Goal: Information Seeking & Learning: Find specific fact

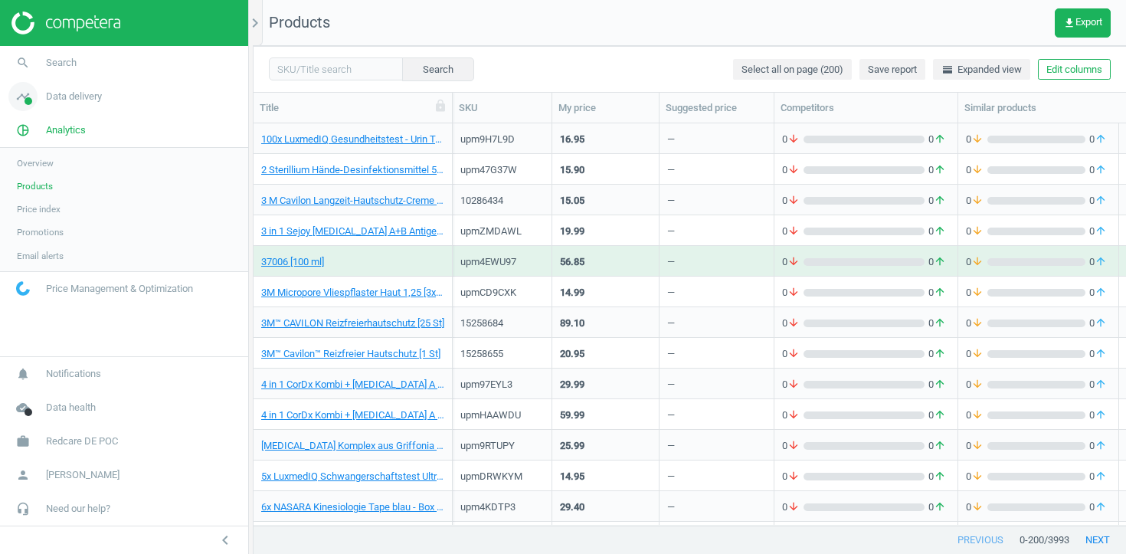
scroll to position [401, 873]
click at [60, 99] on span "Data delivery" at bounding box center [74, 97] width 56 height 14
click at [38, 228] on link "Stores" at bounding box center [124, 222] width 248 height 23
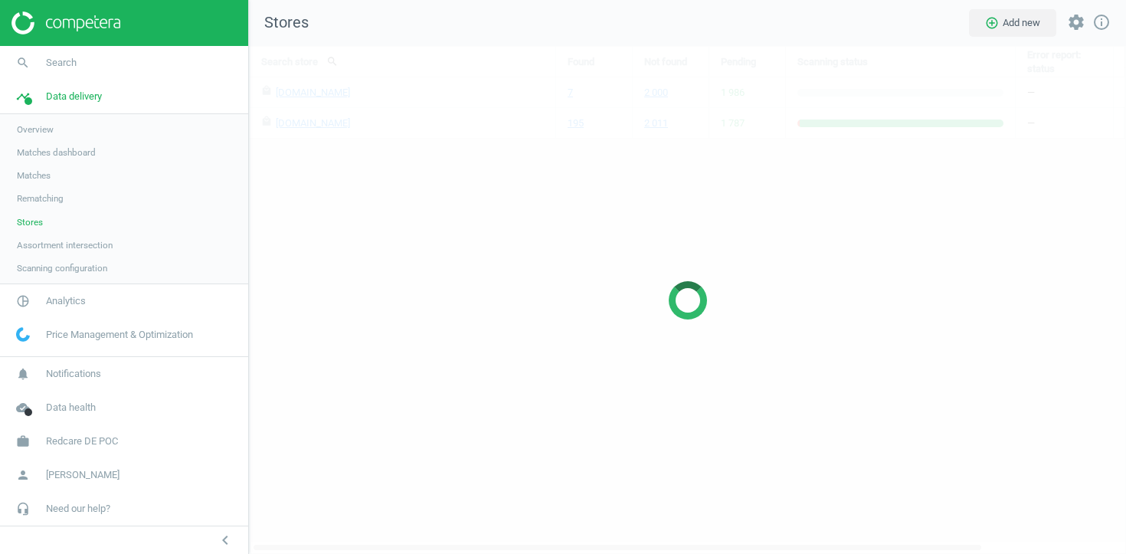
scroll to position [509, 878]
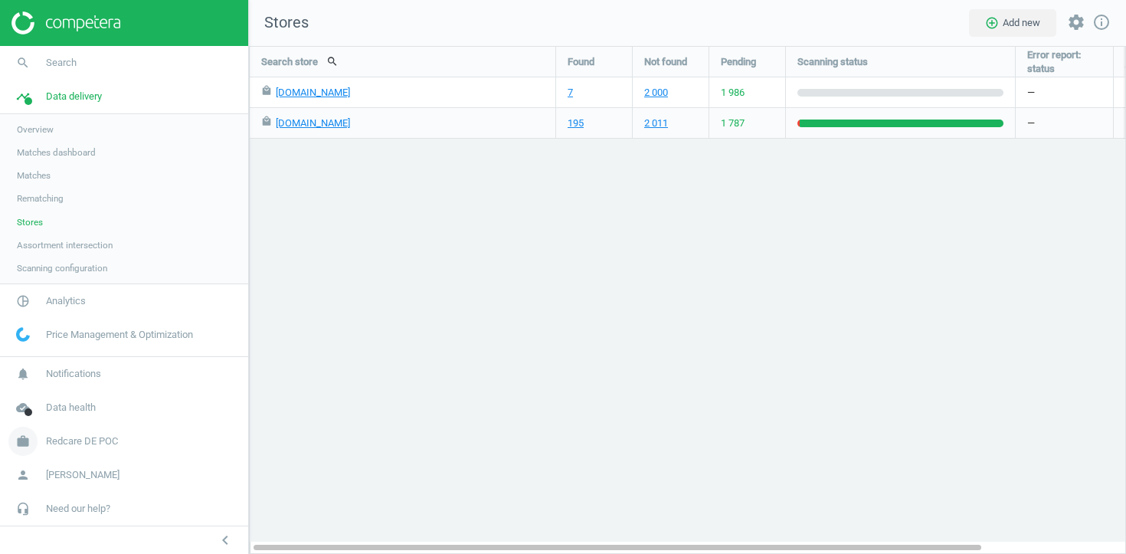
click at [80, 436] on span "Redcare DE POC" at bounding box center [82, 441] width 72 height 14
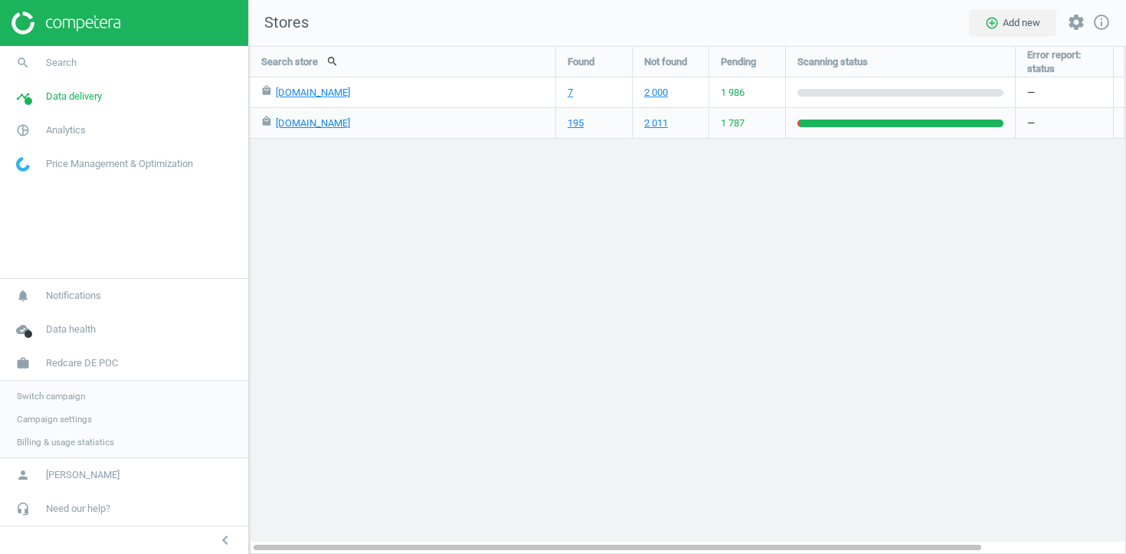
click at [67, 398] on span "Switch campaign" at bounding box center [51, 396] width 68 height 12
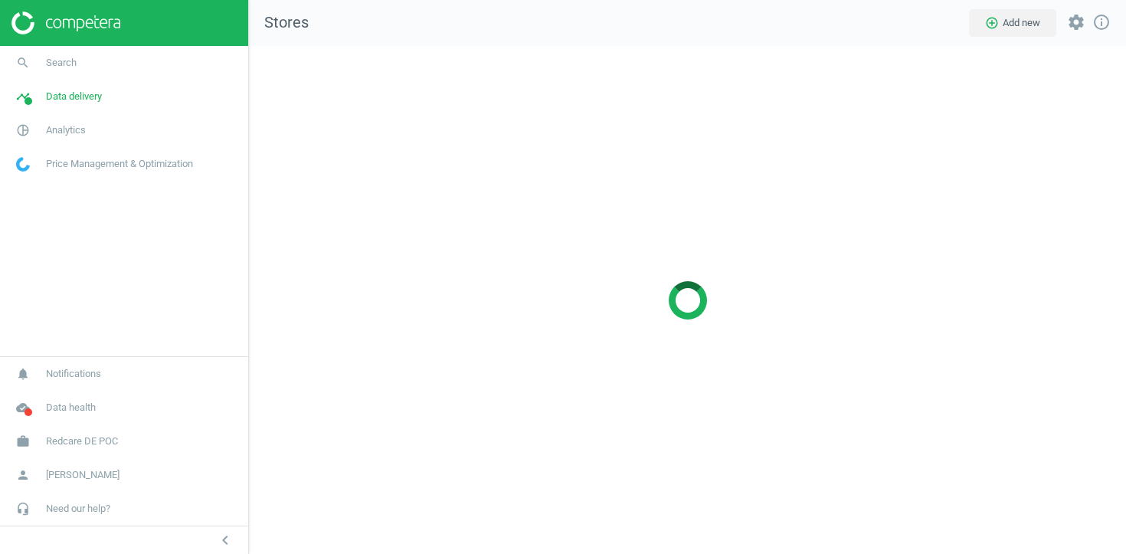
scroll to position [509, 878]
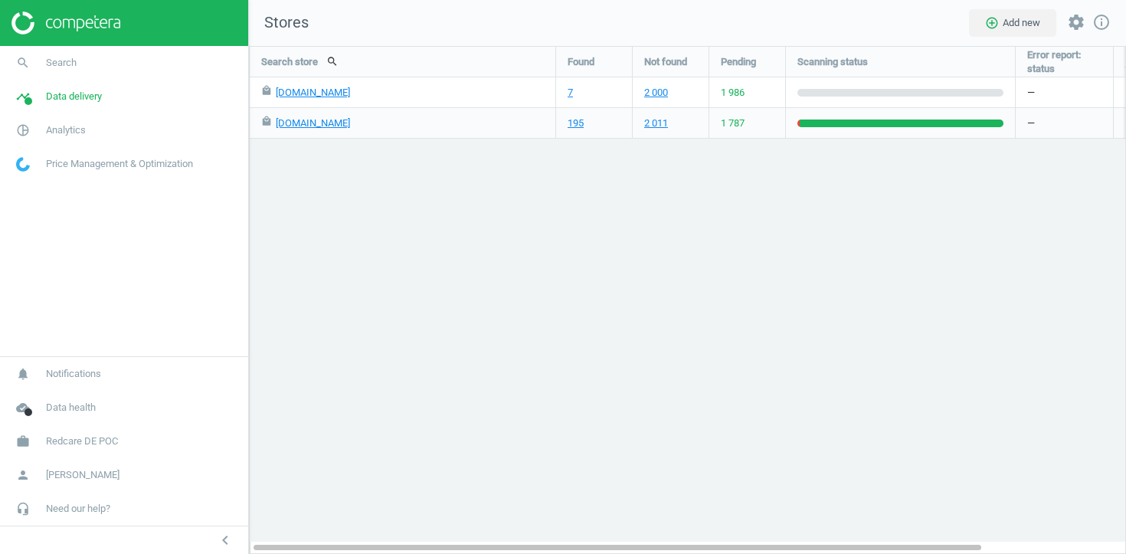
scroll to position [509, 878]
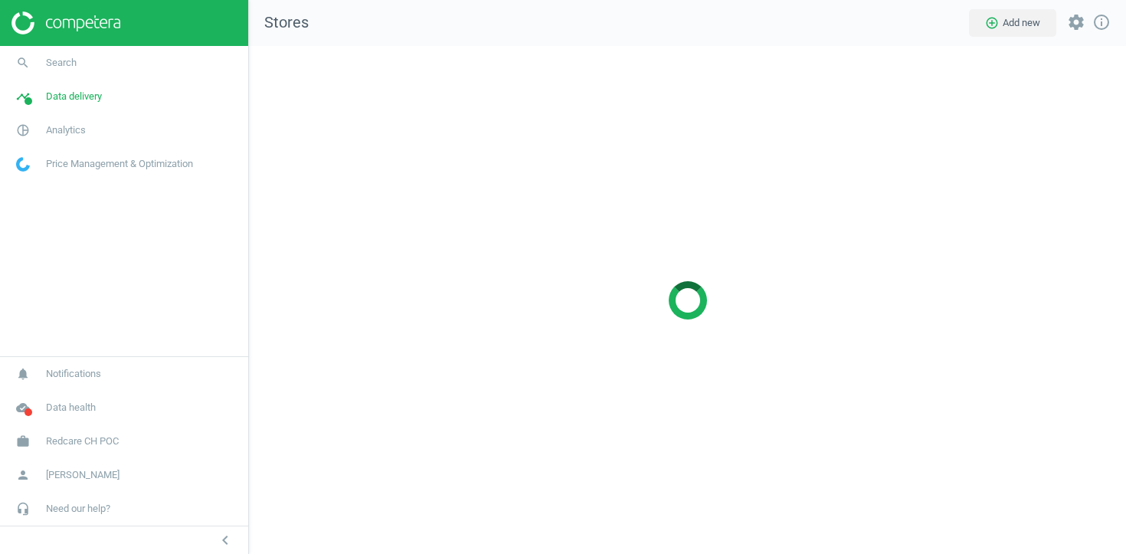
scroll to position [509, 878]
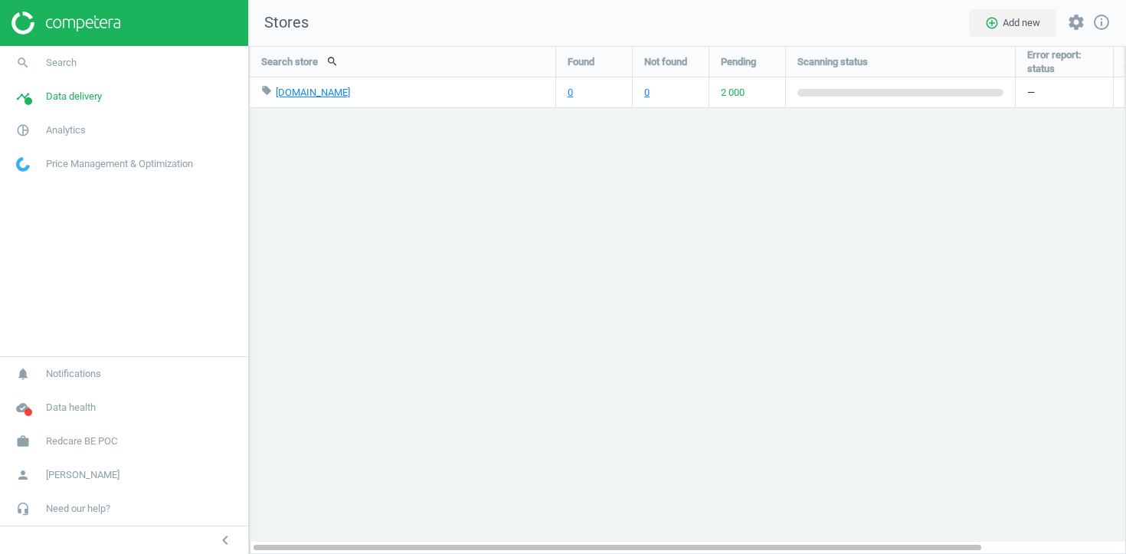
scroll to position [509, 878]
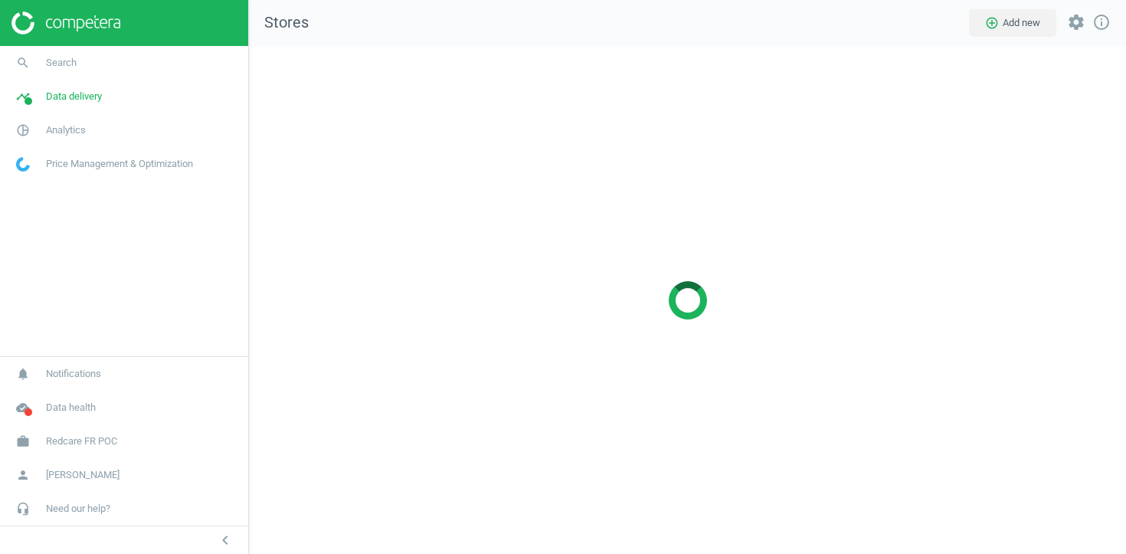
scroll to position [509, 878]
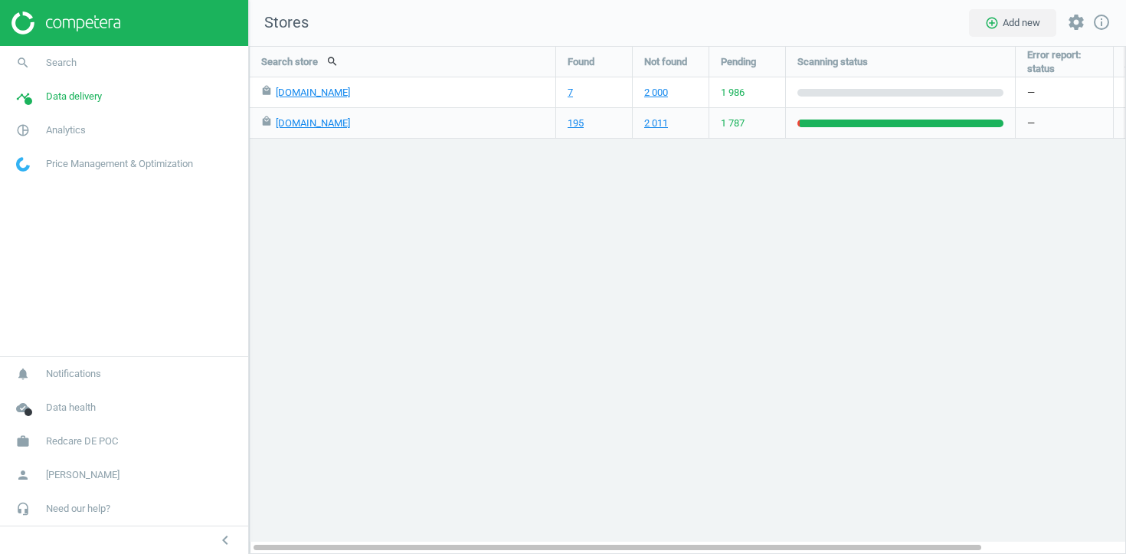
scroll to position [509, 878]
click at [574, 94] on div "7" at bounding box center [594, 92] width 76 height 30
click at [565, 92] on div "7" at bounding box center [594, 92] width 76 height 30
click at [567, 92] on div "7" at bounding box center [594, 92] width 76 height 30
click at [571, 93] on link "7" at bounding box center [570, 93] width 5 height 14
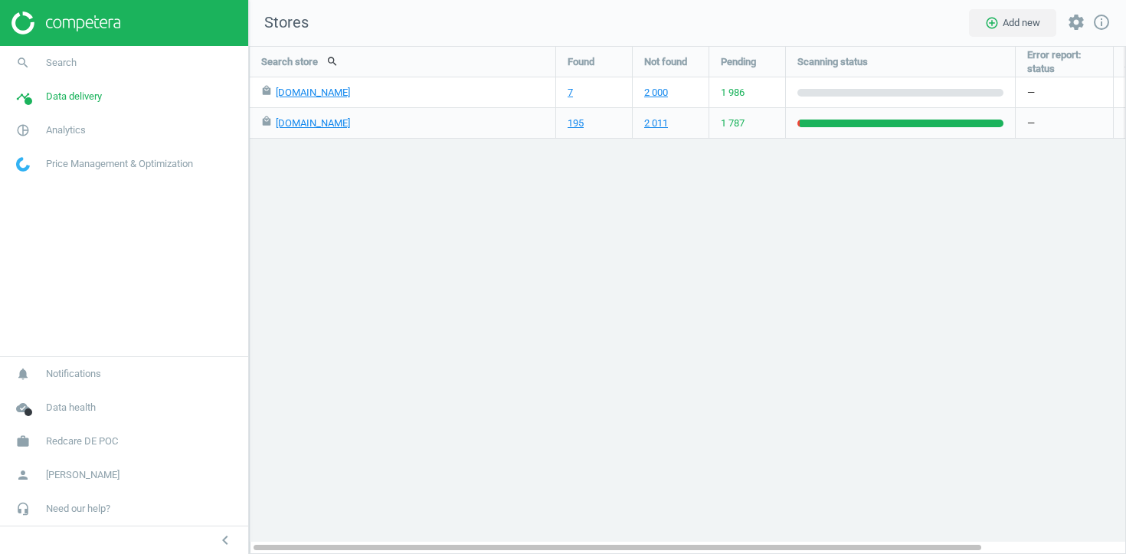
scroll to position [509, 878]
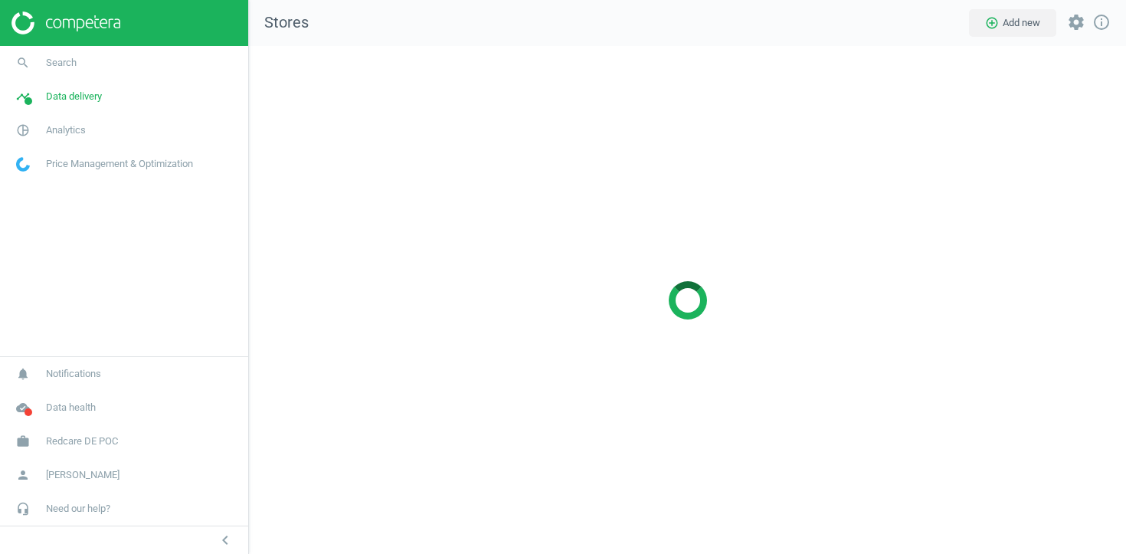
scroll to position [509, 878]
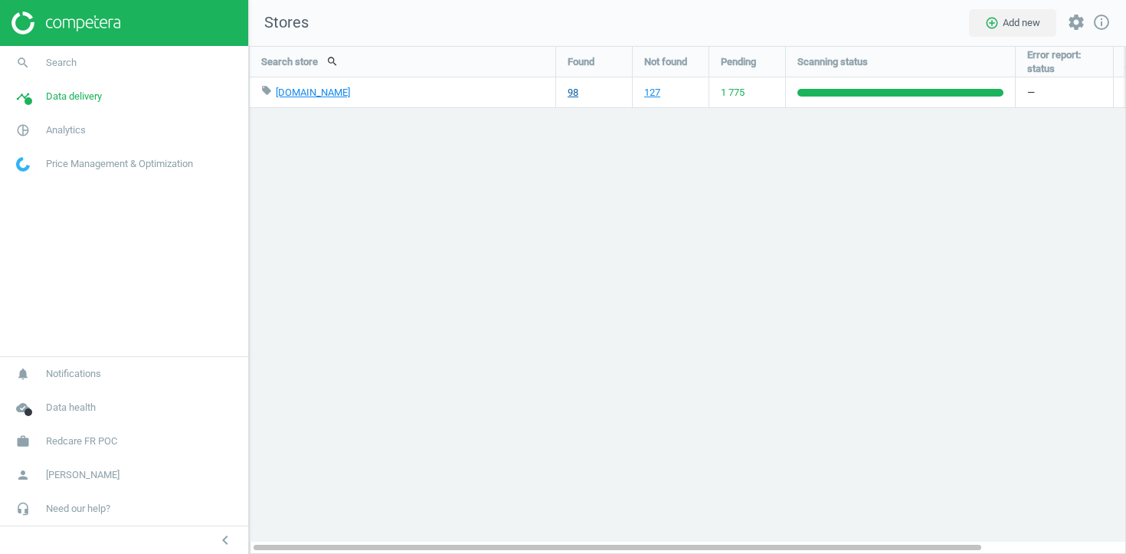
click at [575, 92] on link "98" at bounding box center [573, 93] width 11 height 14
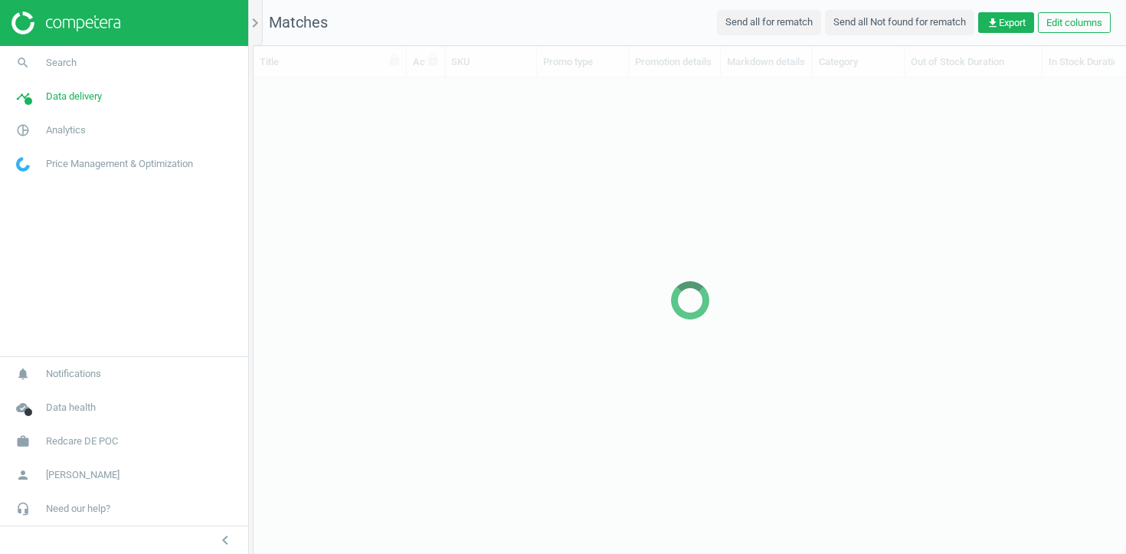
scroll to position [447, 873]
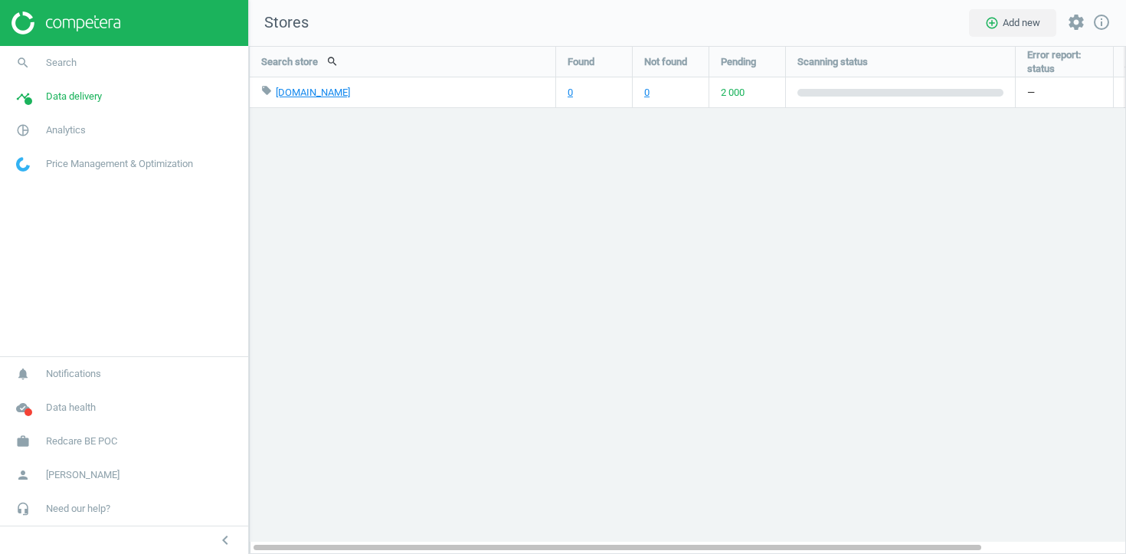
scroll to position [509, 878]
click at [571, 94] on link "0" at bounding box center [570, 93] width 5 height 14
click at [577, 92] on link "89" at bounding box center [573, 93] width 11 height 14
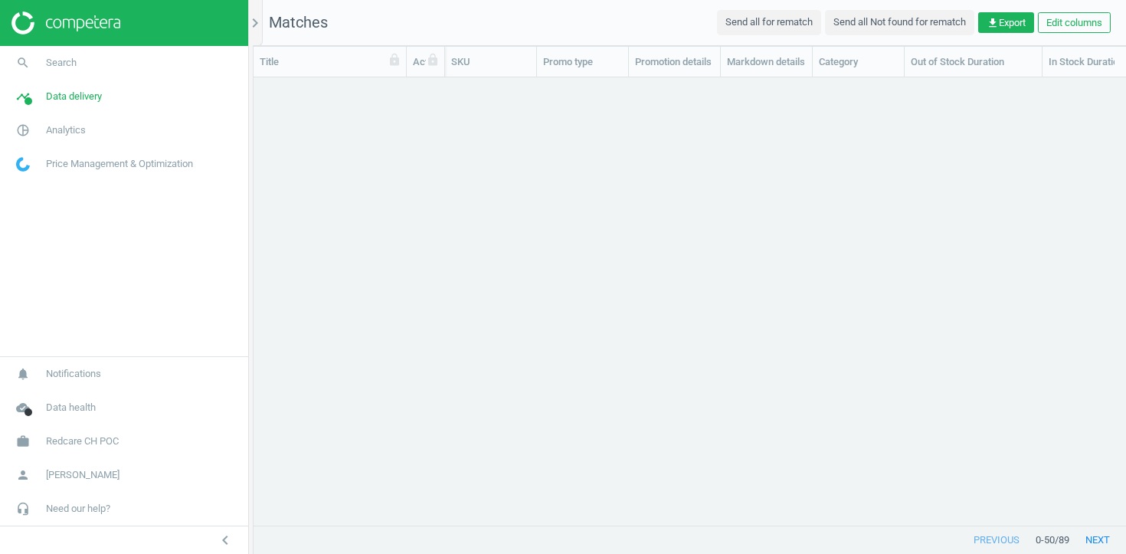
scroll to position [447, 873]
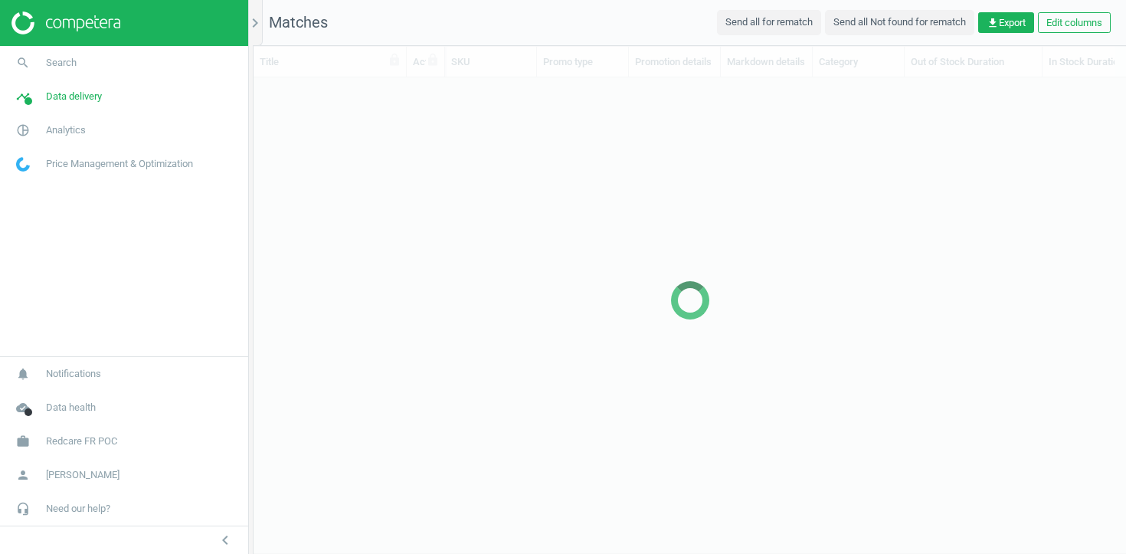
scroll to position [447, 873]
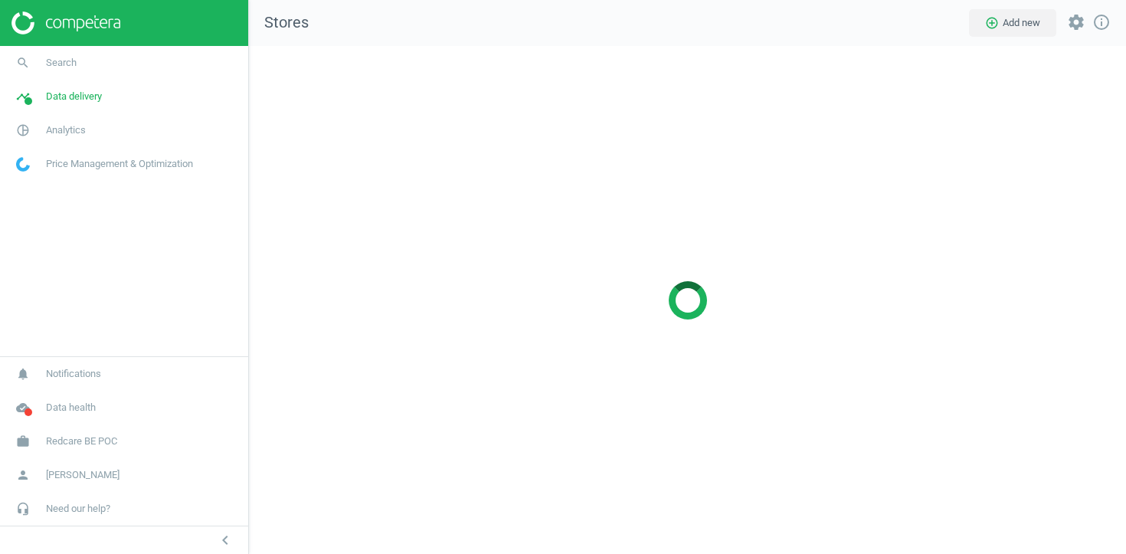
scroll to position [509, 878]
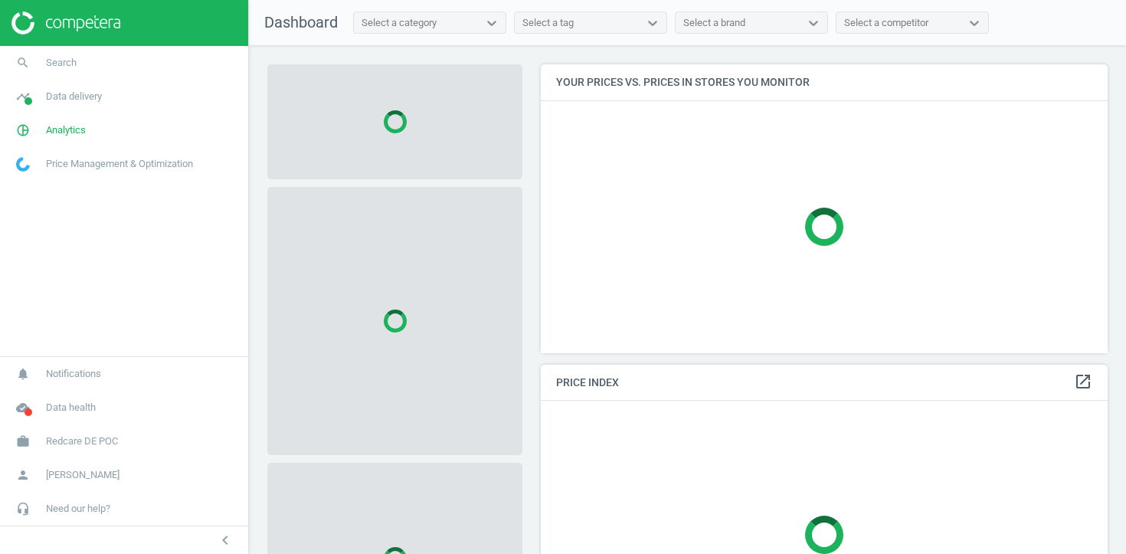
scroll to position [290, 568]
click at [78, 448] on link "work Redcare DE POC" at bounding box center [124, 441] width 248 height 34
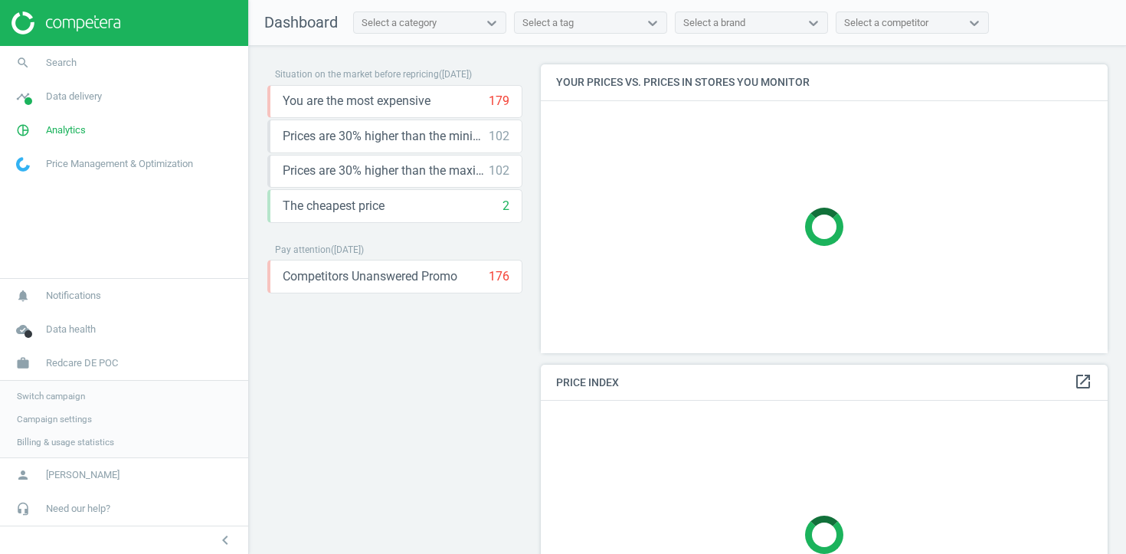
click at [73, 411] on link "Campaign settings" at bounding box center [124, 419] width 248 height 23
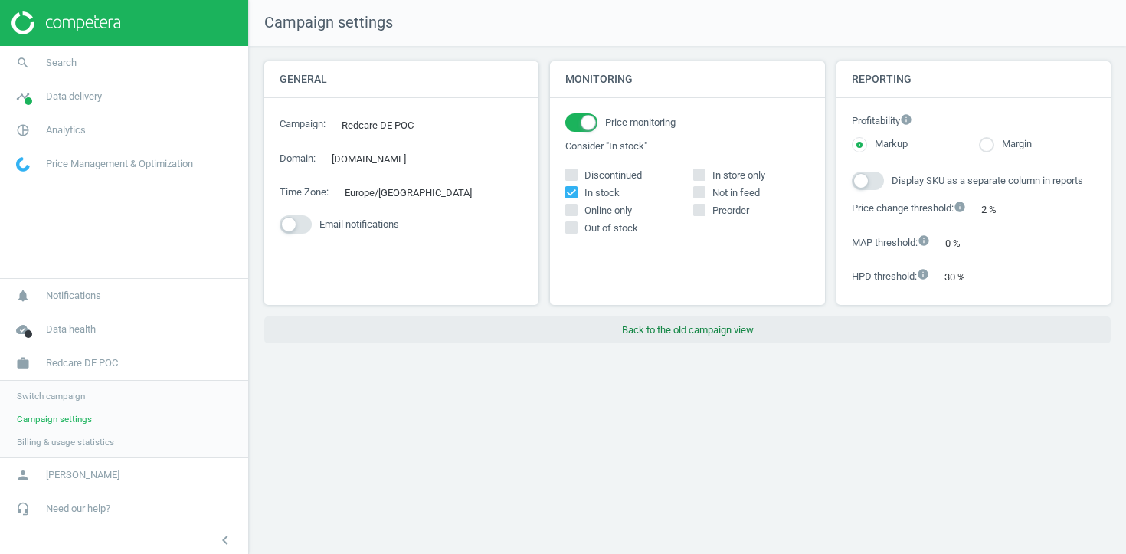
click at [630, 332] on button "Back to the old campaign view" at bounding box center [687, 330] width 846 height 28
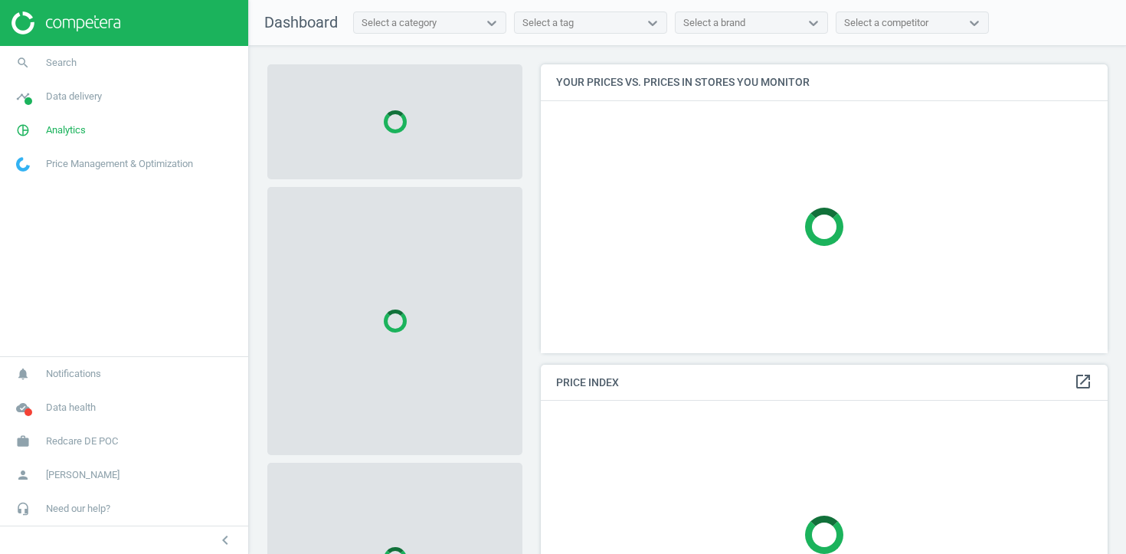
scroll to position [290, 568]
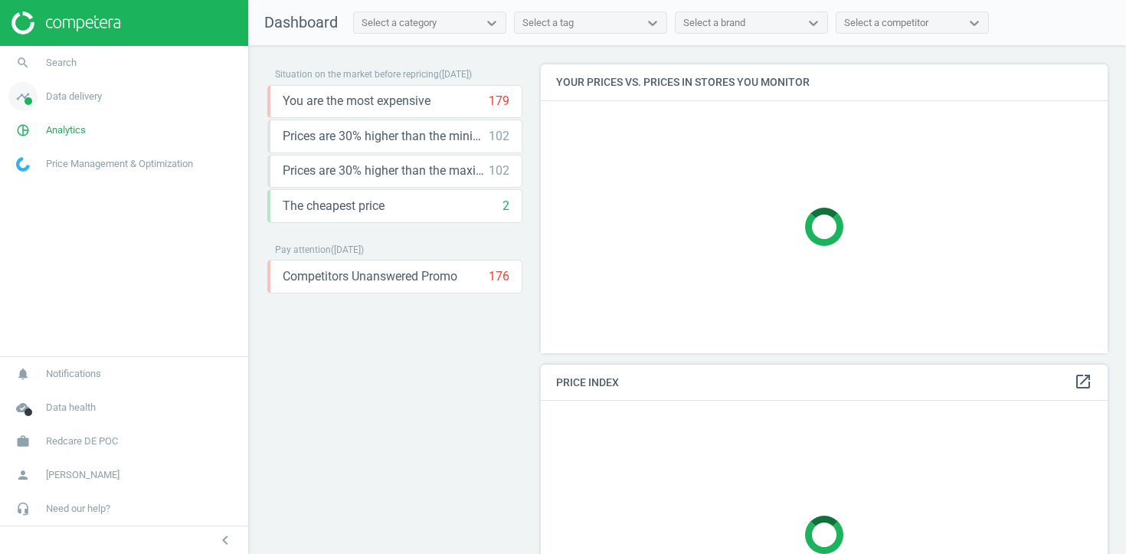
click at [109, 91] on link "timeline Data delivery" at bounding box center [124, 97] width 248 height 34
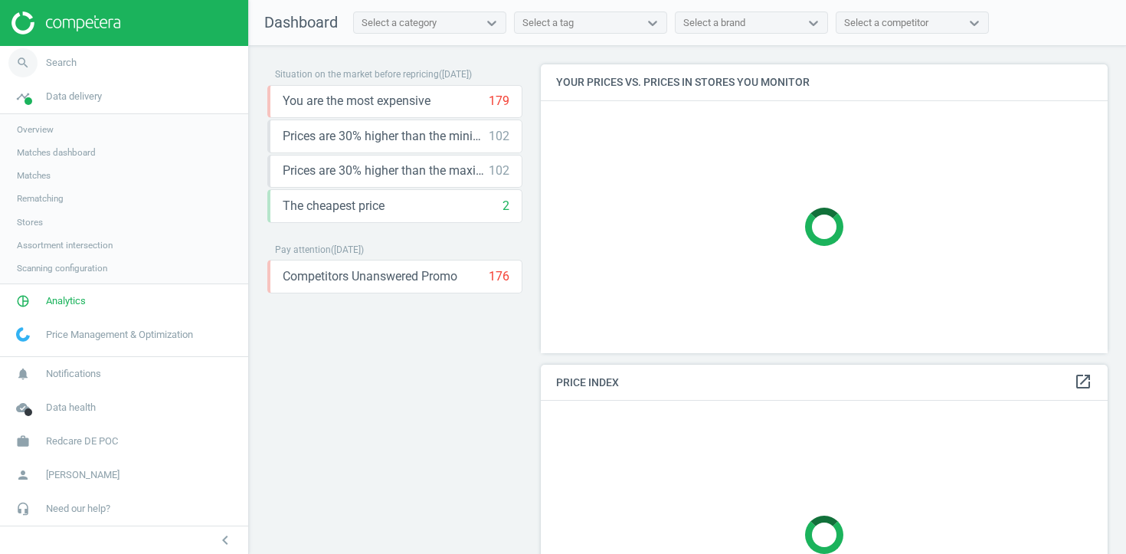
click at [130, 63] on link "search Search" at bounding box center [124, 63] width 248 height 34
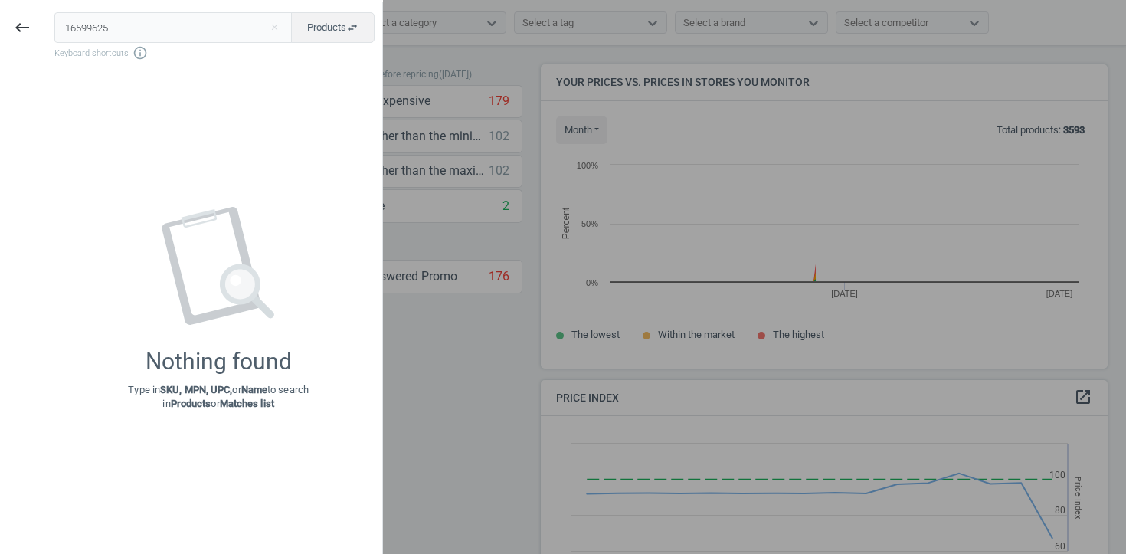
scroll to position [353, 568]
type input "16599625"
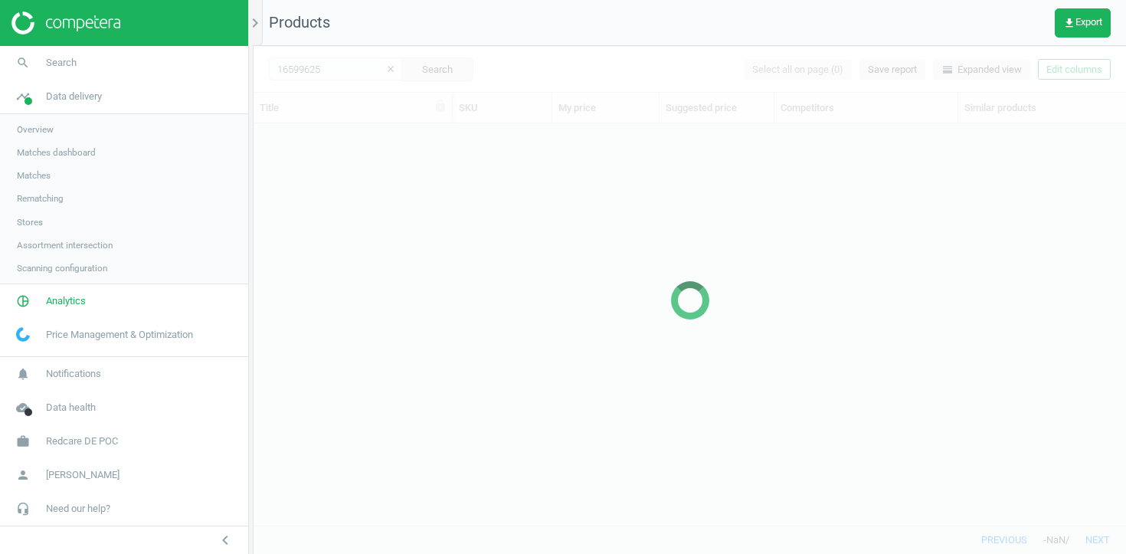
scroll to position [401, 873]
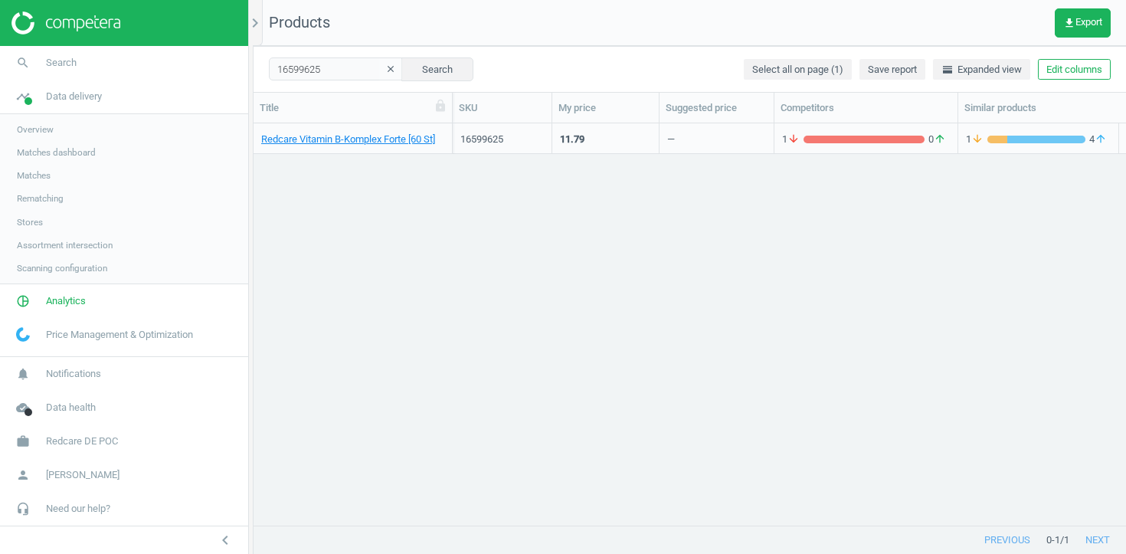
click at [444, 129] on div "Redcare Vitamin B-Komplex Forte [60 St]" at bounding box center [352, 138] width 183 height 27
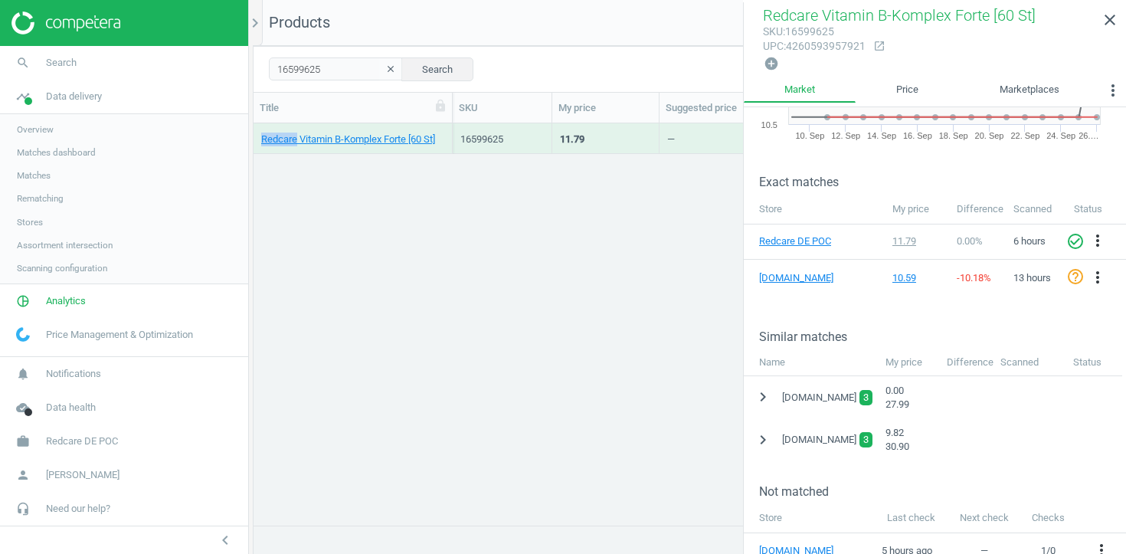
scroll to position [165, 0]
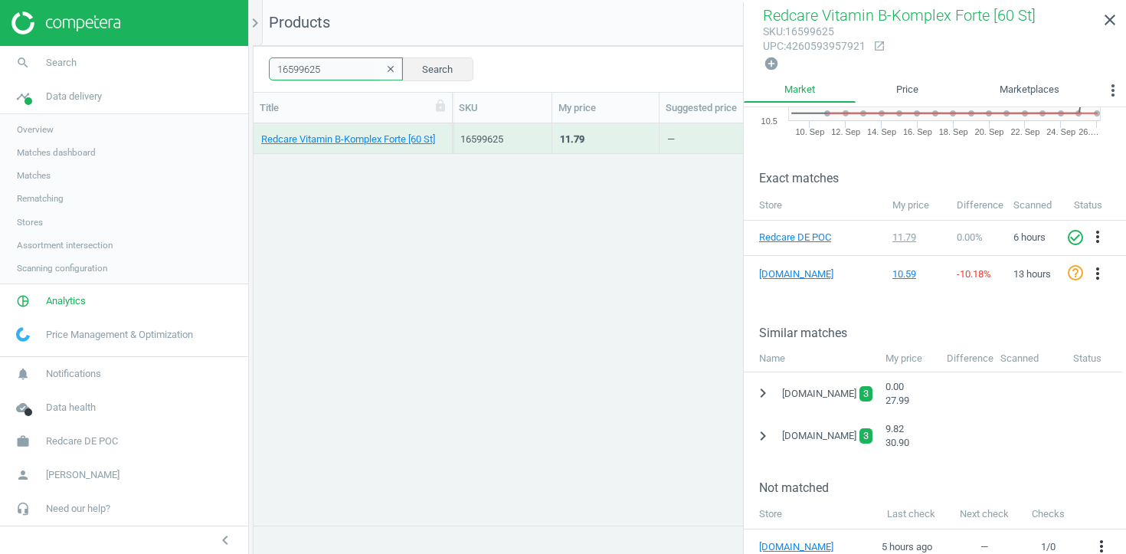
click at [333, 66] on input "16599625" at bounding box center [336, 68] width 134 height 23
paste input "8110886"
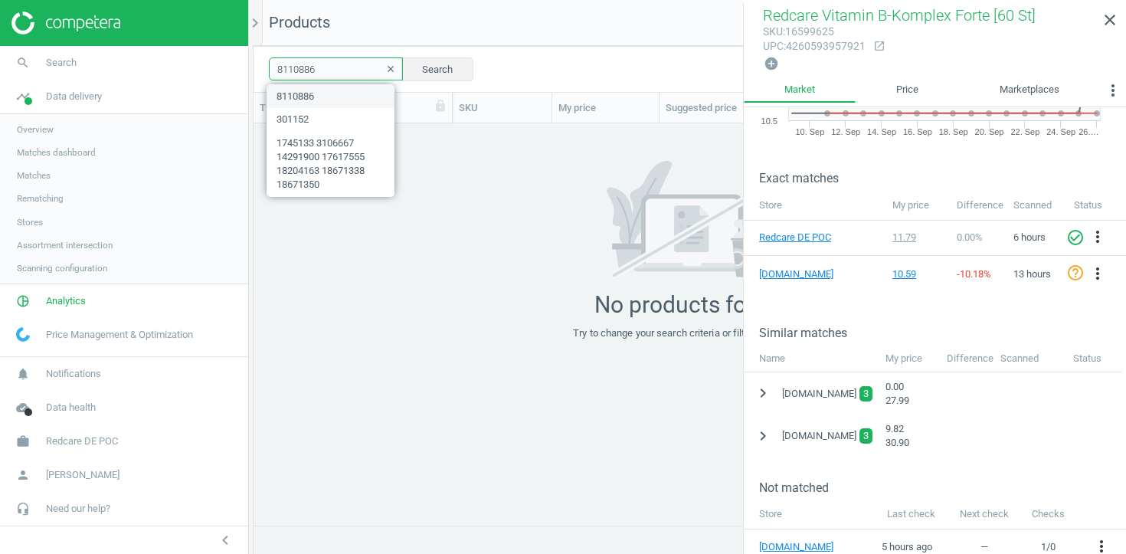
paste input "1883"
paste input "15297141"
paste input "9176919"
paste input "342068"
paste input "8093120"
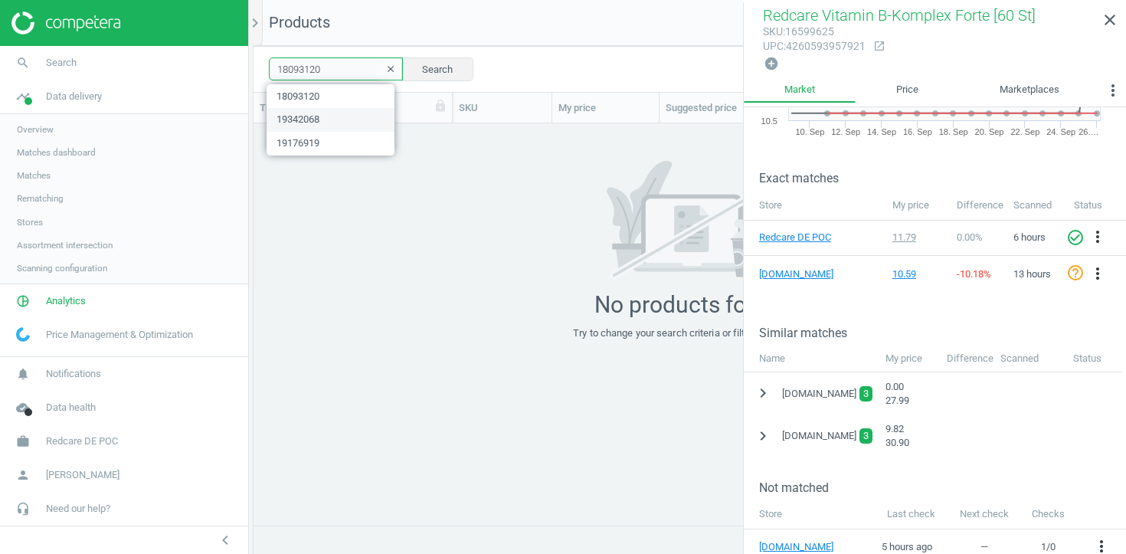
paste input "7607166"
paste input "8110881"
paste input "07663"
paste input "4771"
paste input "955"
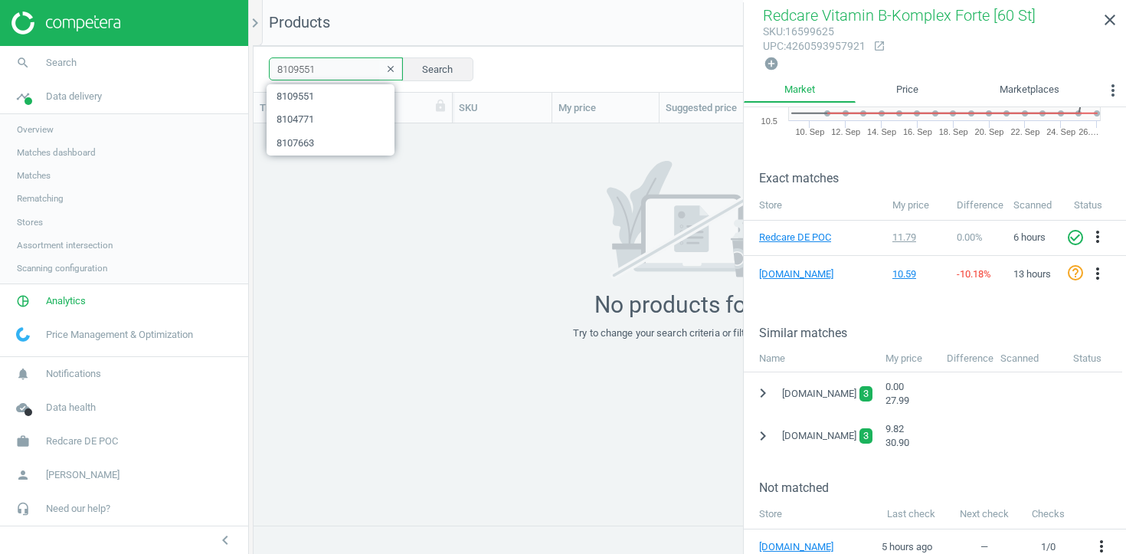
paste input "10866"
paste input "1"
type input "8110166"
click at [91, 440] on span "Redcare DE POC" at bounding box center [82, 441] width 72 height 14
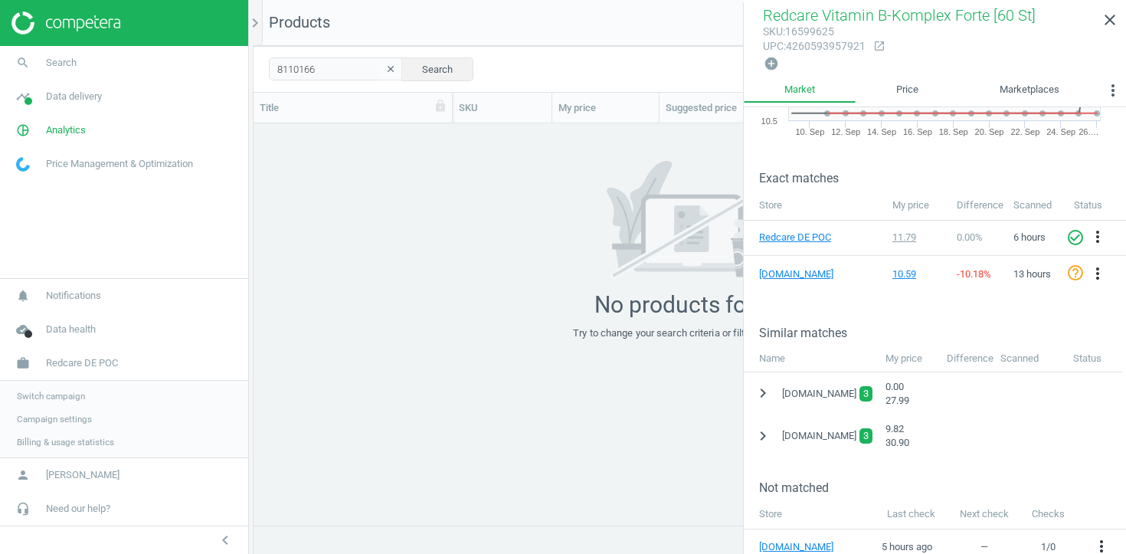
click at [74, 421] on span "Campaign settings" at bounding box center [54, 419] width 75 height 12
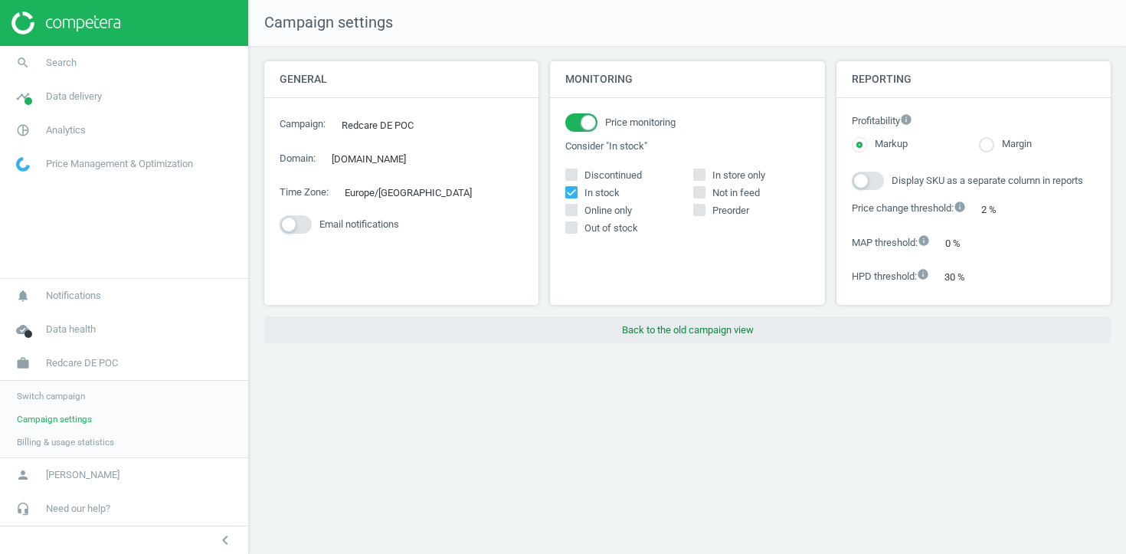
click at [593, 335] on button "Back to the old campaign view" at bounding box center [687, 330] width 846 height 28
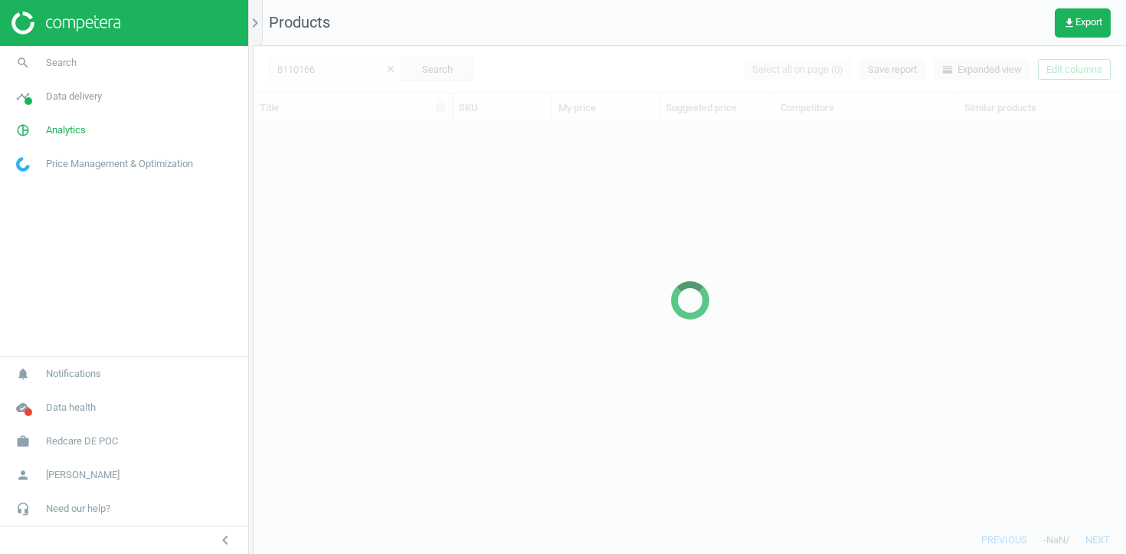
scroll to position [401, 873]
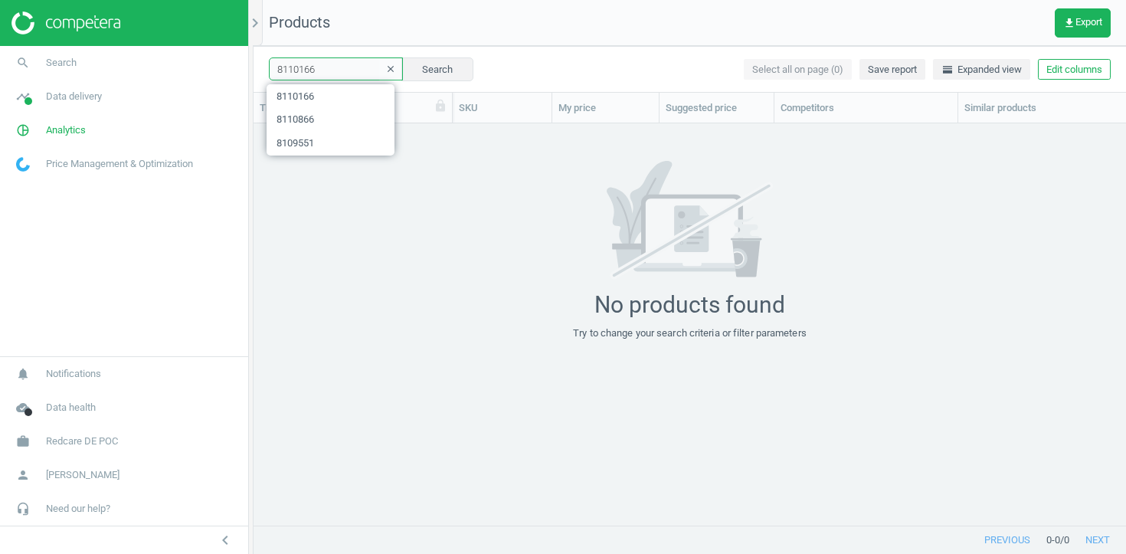
click at [341, 71] on input "8110166" at bounding box center [336, 68] width 134 height 23
paste input "upm9H7L9D"
type input "upm9H7L9D"
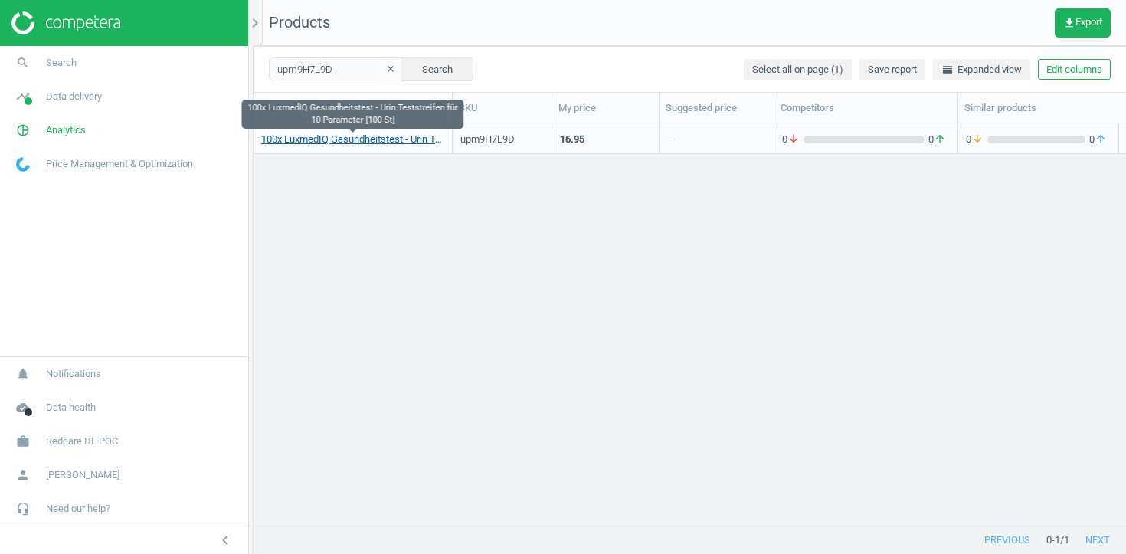
click at [347, 141] on link "100x LuxmedIQ Gesundheitstest - Urin Teststreifen für 10 Parameter [100 St]" at bounding box center [352, 140] width 183 height 14
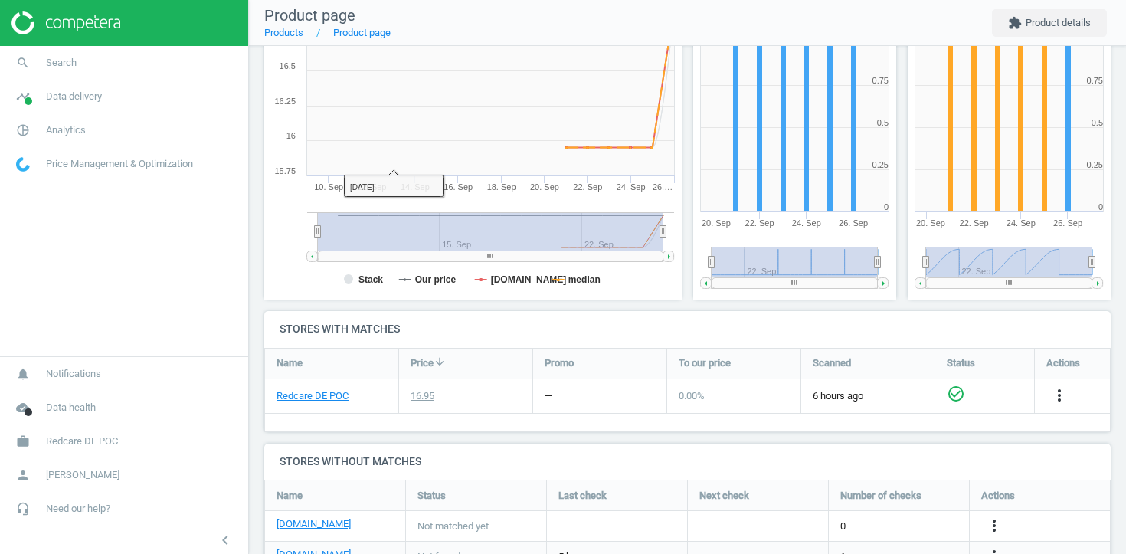
scroll to position [316, 0]
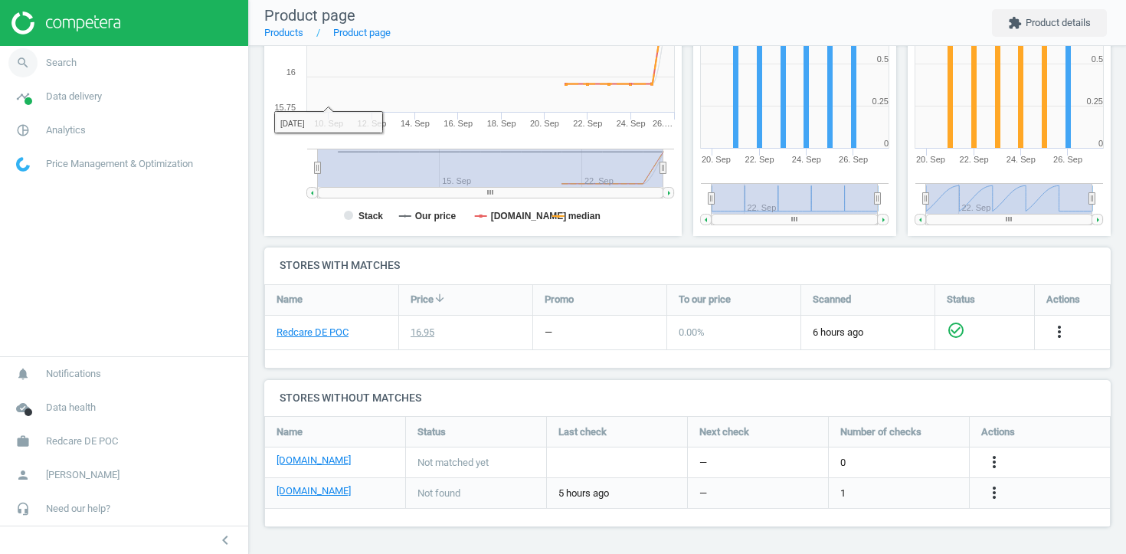
click at [110, 57] on link "search Search" at bounding box center [124, 63] width 248 height 34
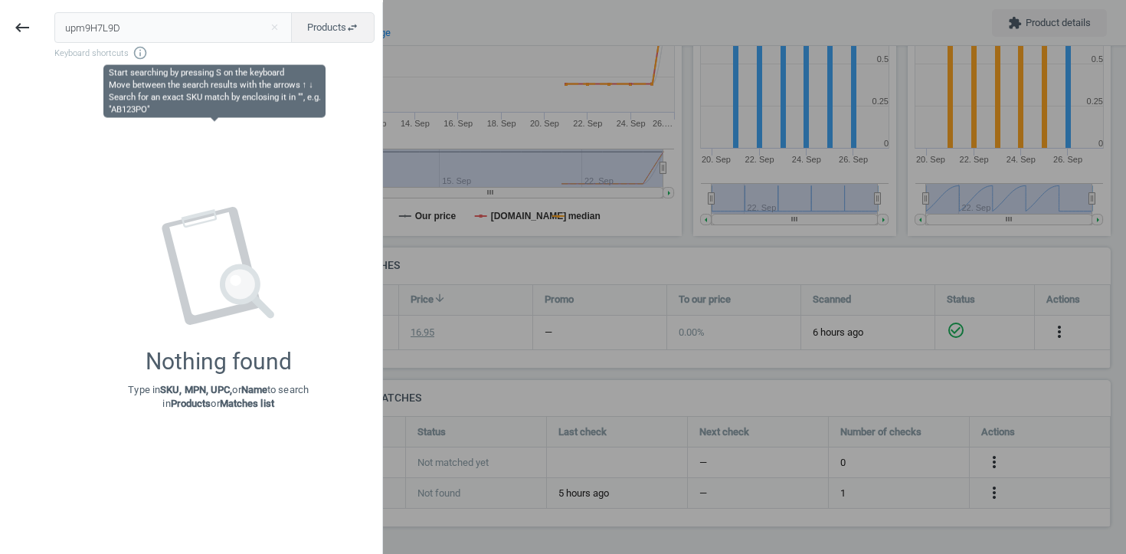
type input "upm9H7L9D"
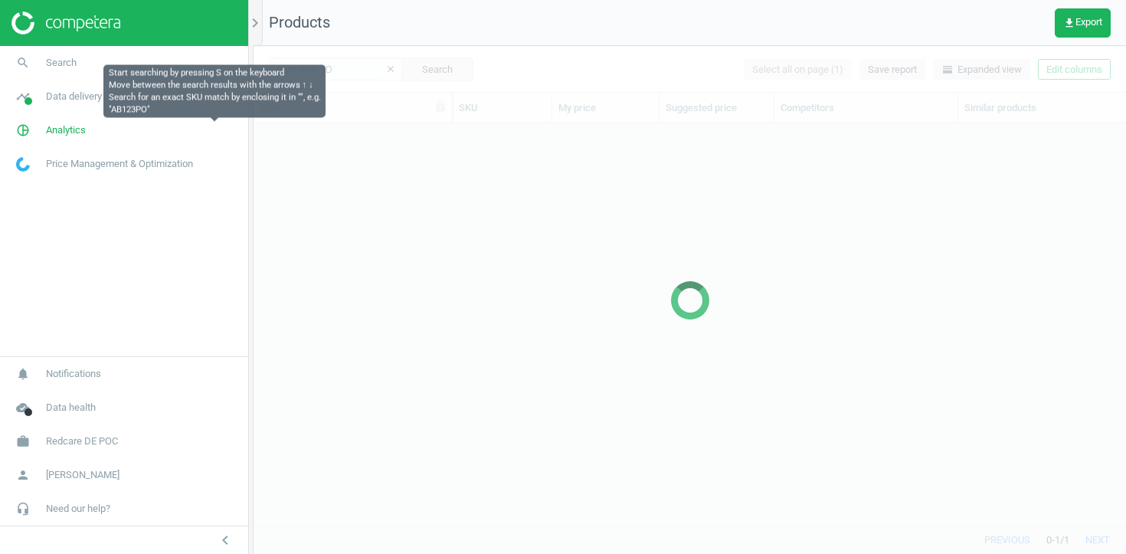
scroll to position [401, 873]
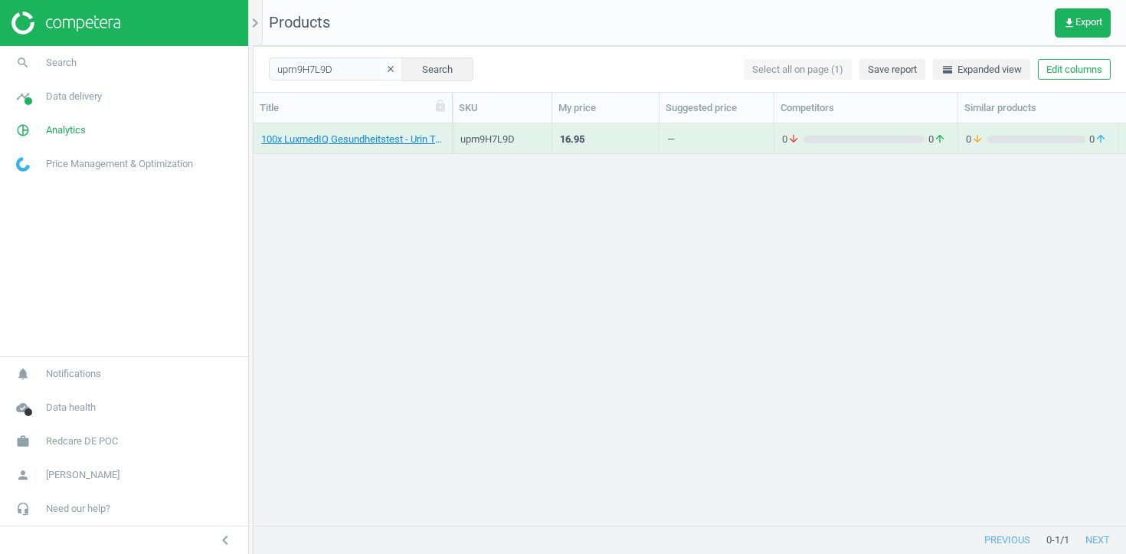
click at [440, 123] on div "100x LuxmedIQ Gesundheitstest - Urin Teststreifen für 10 Parameter [100 St]" at bounding box center [353, 138] width 199 height 31
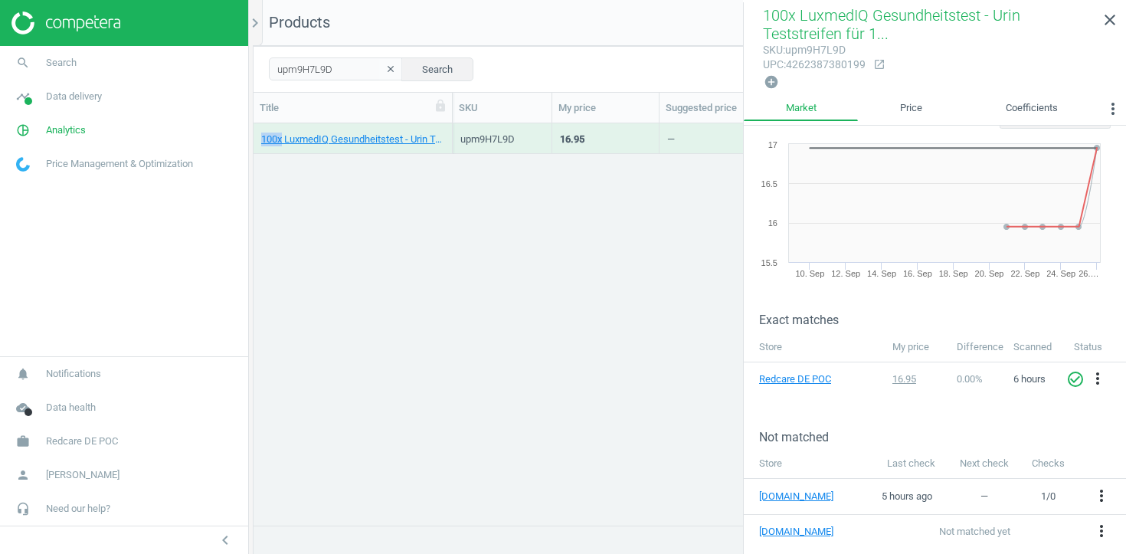
scroll to position [0, 0]
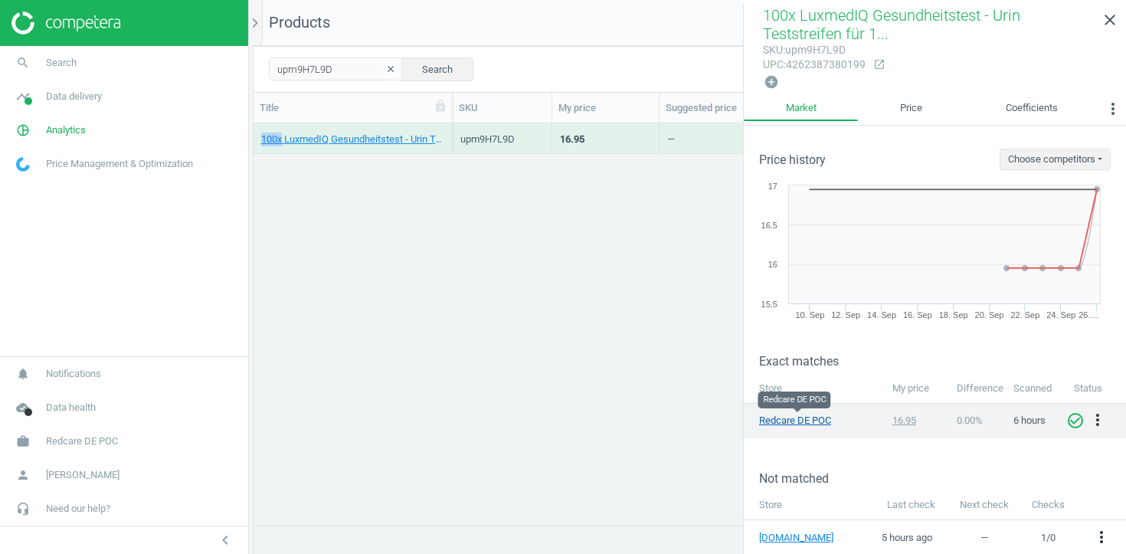
click at [791, 421] on link "Redcare DE POC" at bounding box center [797, 421] width 77 height 14
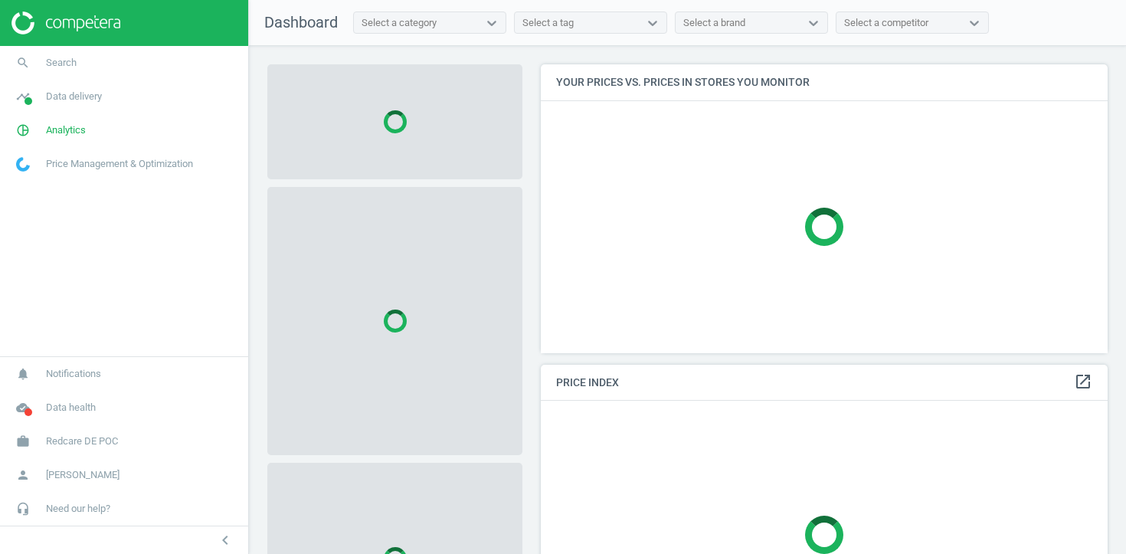
scroll to position [290, 568]
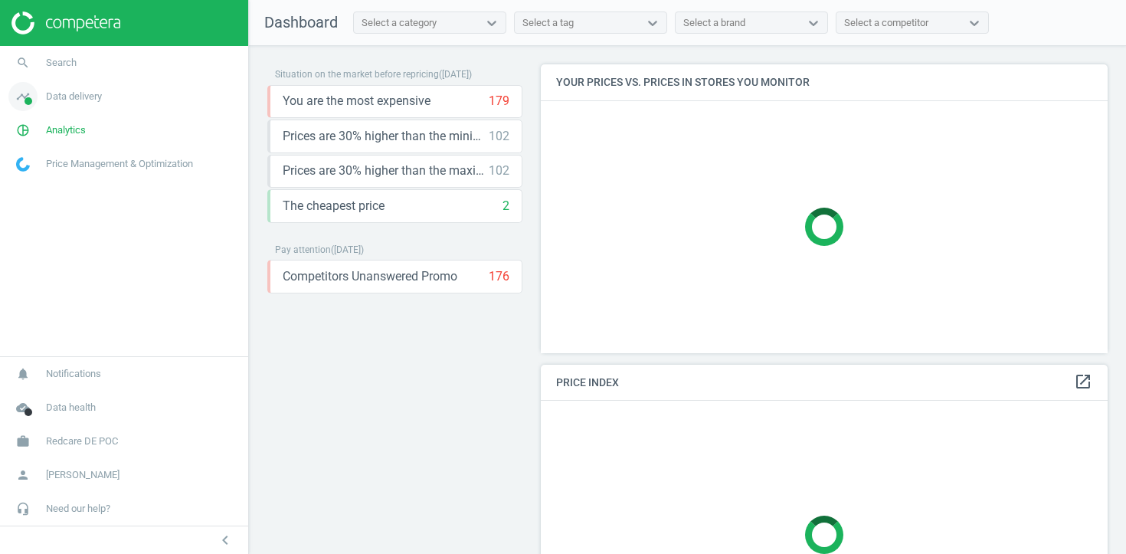
click at [114, 94] on link "timeline Data delivery" at bounding box center [124, 97] width 248 height 34
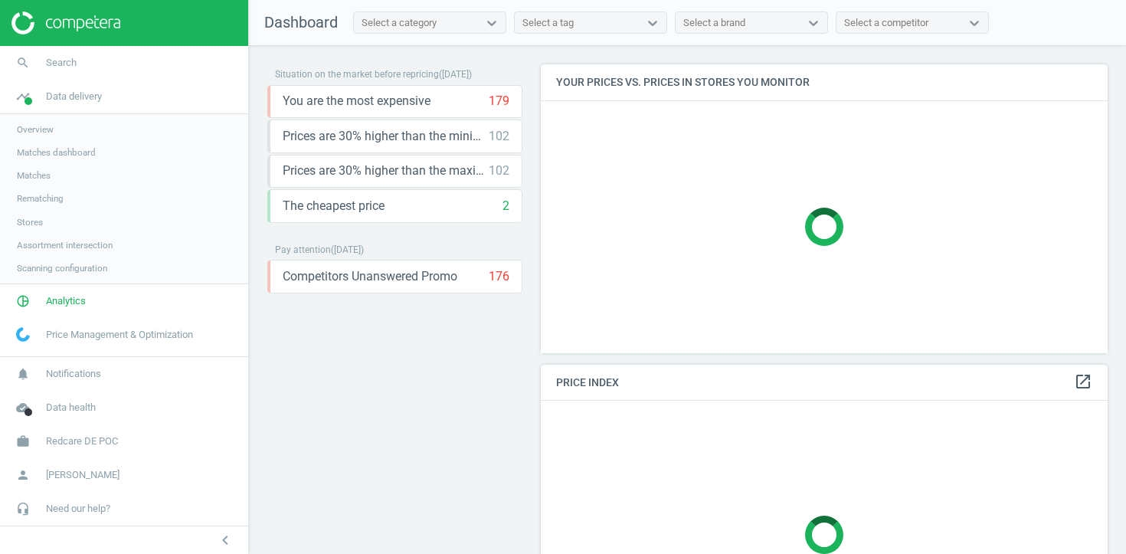
click at [31, 222] on span "Stores" at bounding box center [30, 222] width 26 height 12
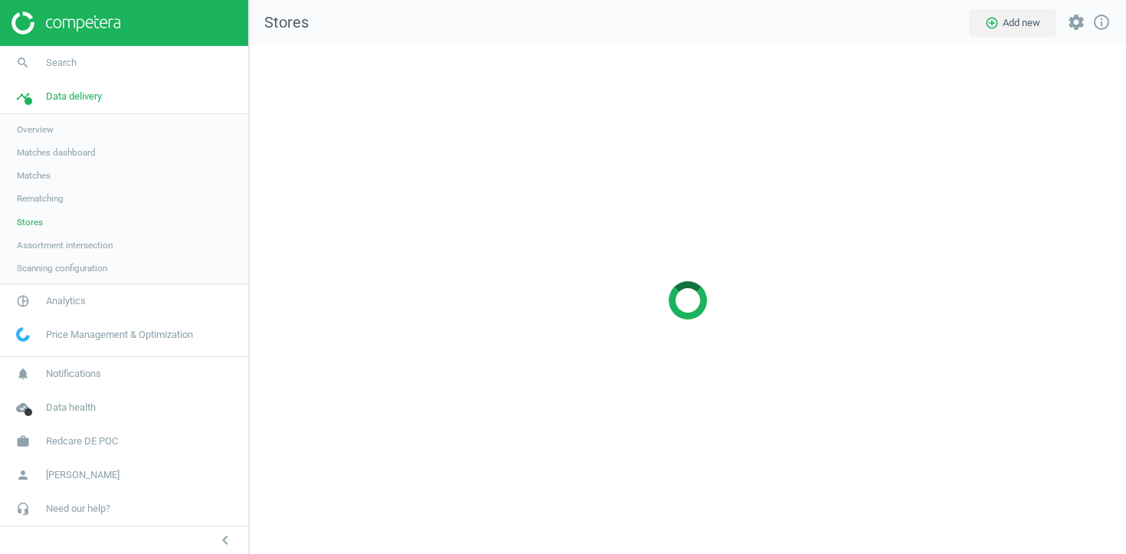
scroll to position [509, 878]
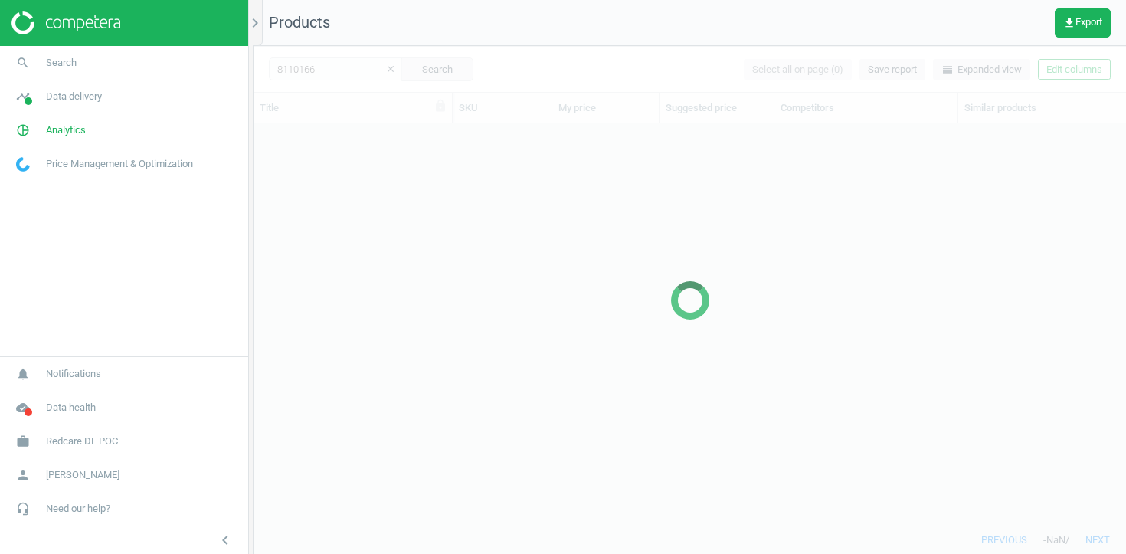
scroll to position [401, 873]
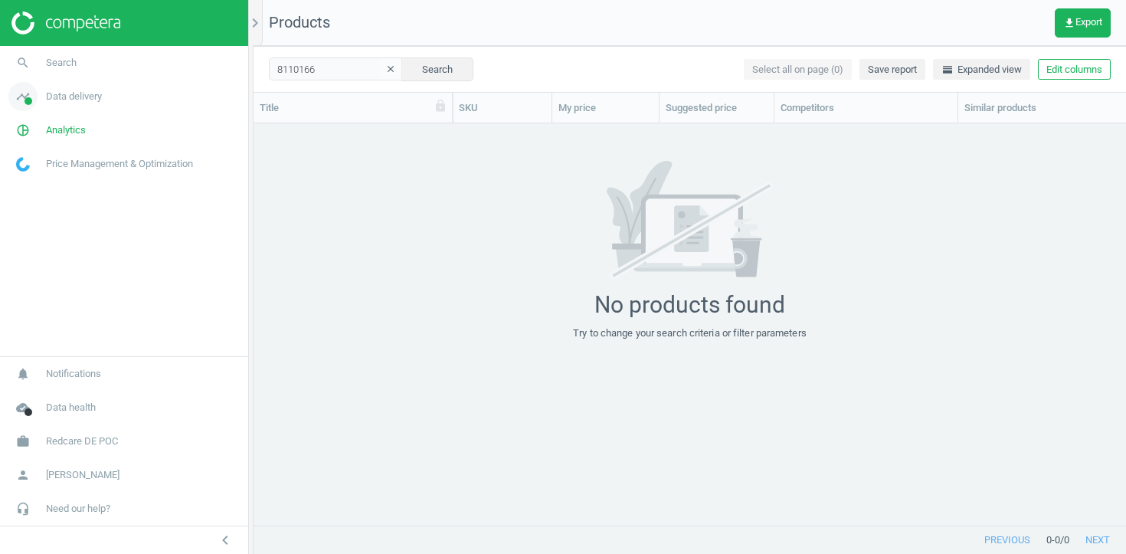
click at [57, 104] on link "timeline Data delivery" at bounding box center [124, 97] width 248 height 34
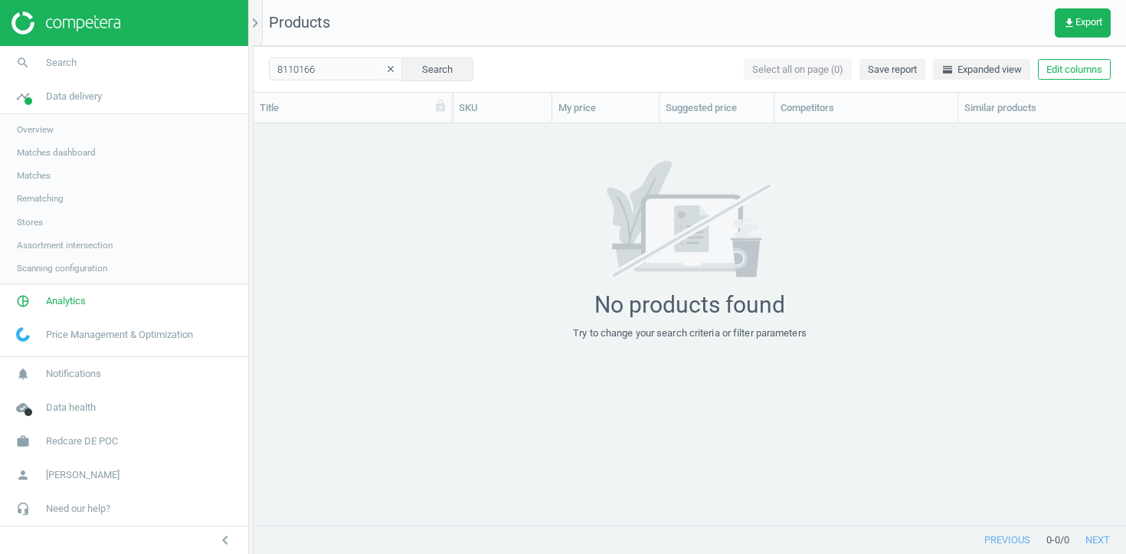
click at [35, 216] on span "Stores" at bounding box center [30, 222] width 26 height 12
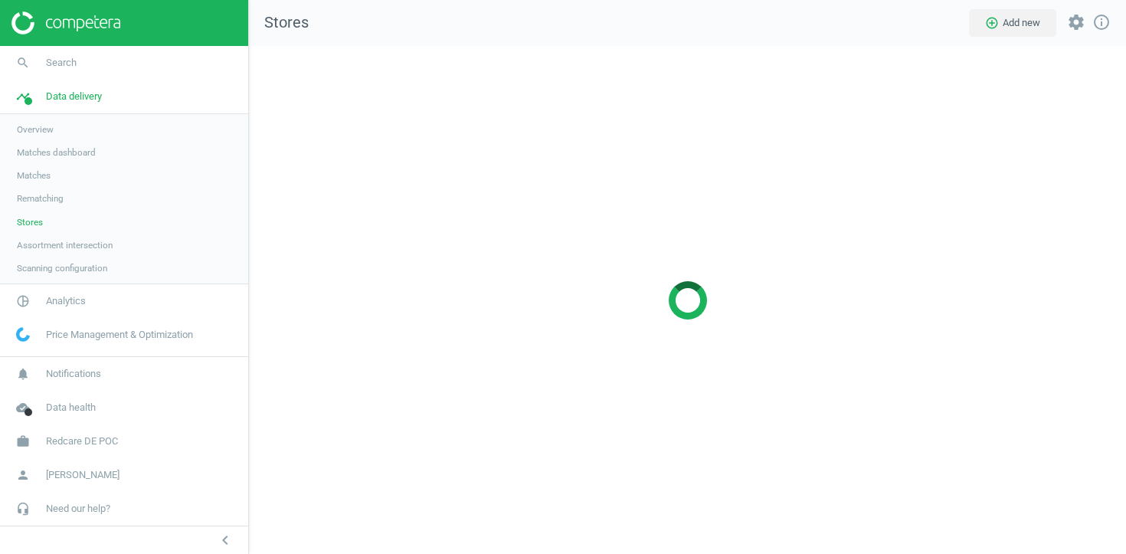
scroll to position [509, 878]
